Goal: Check status: Check status

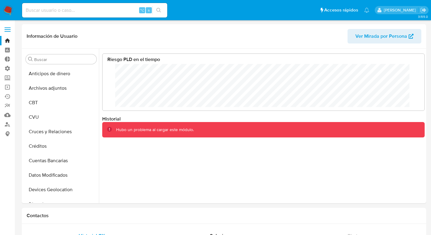
select select "10"
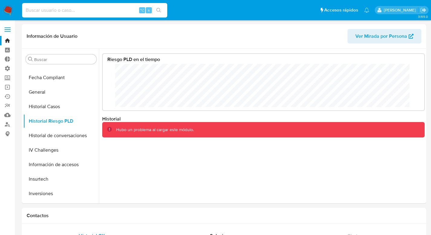
click at [50, 8] on input at bounding box center [94, 10] width 145 height 8
paste input "288755412"
type input "288755412"
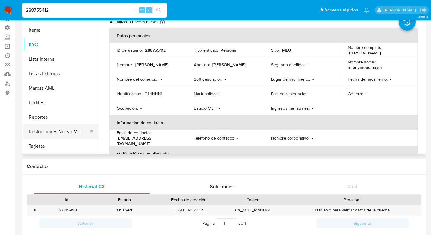
scroll to position [41, 0]
select select "10"
click at [42, 132] on button "Restricciones Nuevo Mundo" at bounding box center [58, 131] width 71 height 15
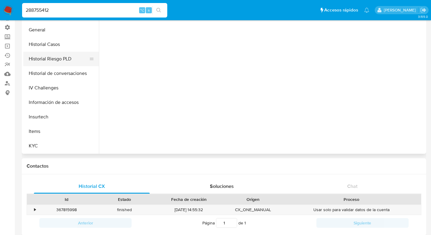
scroll to position [168, 0]
click at [53, 57] on button "Historial Riesgo PLD" at bounding box center [58, 59] width 71 height 15
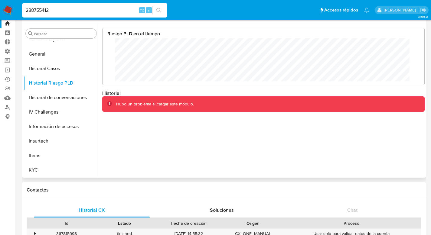
scroll to position [0, 0]
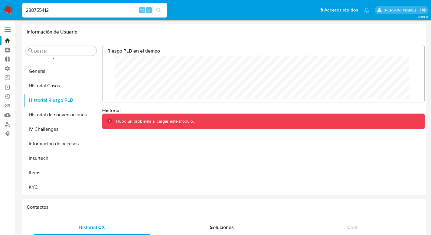
drag, startPoint x: 59, startPoint y: 10, endPoint x: 19, endPoint y: 9, distance: 39.9
click at [19, 9] on nav "Pausado Ver notificaciones 288755412 ⌥ s Accesos rápidos Presiona las siguiente…" at bounding box center [215, 10] width 431 height 20
